Goal: Book appointment/travel/reservation

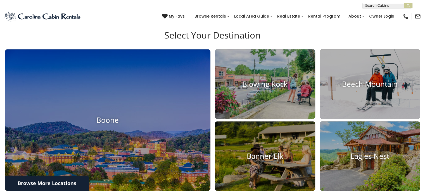
scroll to position [224, 0]
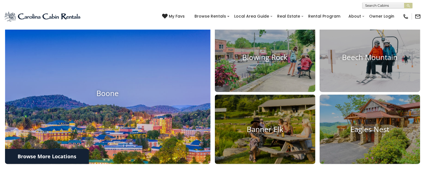
click at [127, 154] on img at bounding box center [108, 94] width 226 height 156
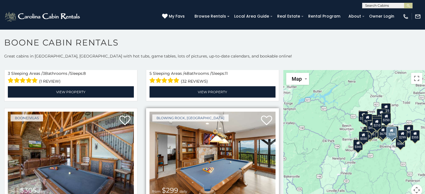
scroll to position [1789, 0]
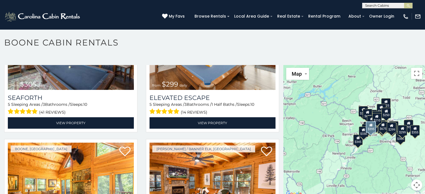
scroll to position [1860, 0]
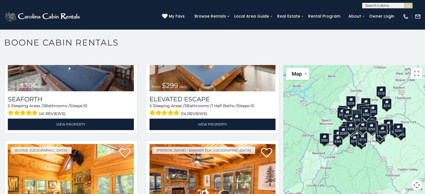
drag, startPoint x: 307, startPoint y: 151, endPoint x: 288, endPoint y: 151, distance: 19.6
click at [288, 151] on div "$930 $635 $315 $480 $355 $349 $525 $675 $395 $325 $350 $410 $451 $380 $485 $345…" at bounding box center [354, 131] width 142 height 132
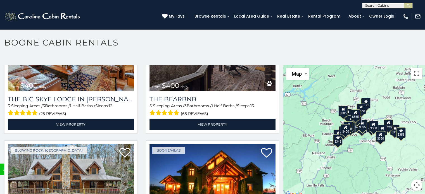
click at [367, 163] on div "$355 $675 $525 $480 $315 $635 $930 $349 $355 $225 $460 $395 $375 $299 $365 $210…" at bounding box center [354, 131] width 142 height 132
